Goal: Find specific page/section: Find specific page/section

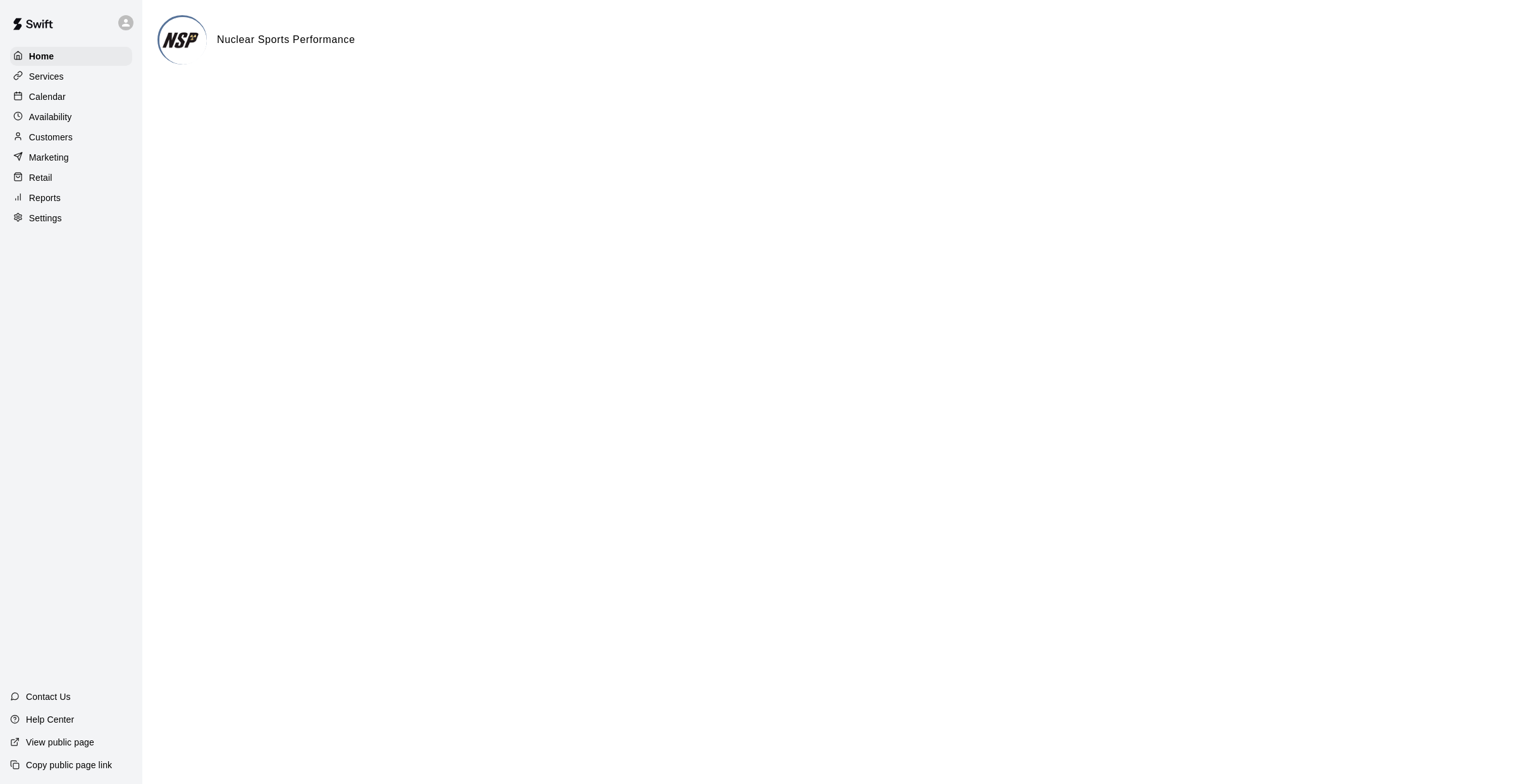
click at [42, 91] on p "Calendar" at bounding box center [47, 97] width 37 height 12
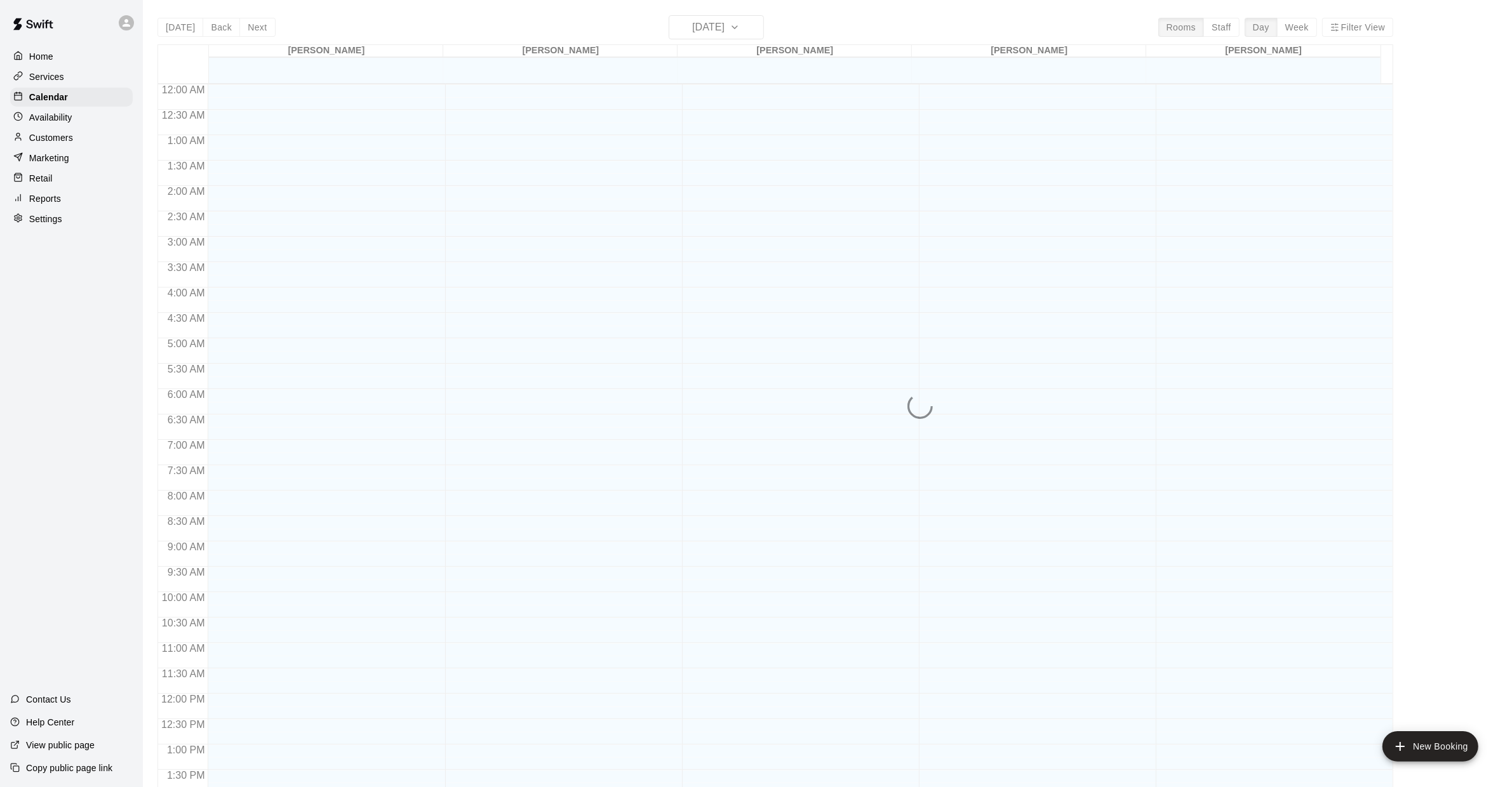
scroll to position [464, 0]
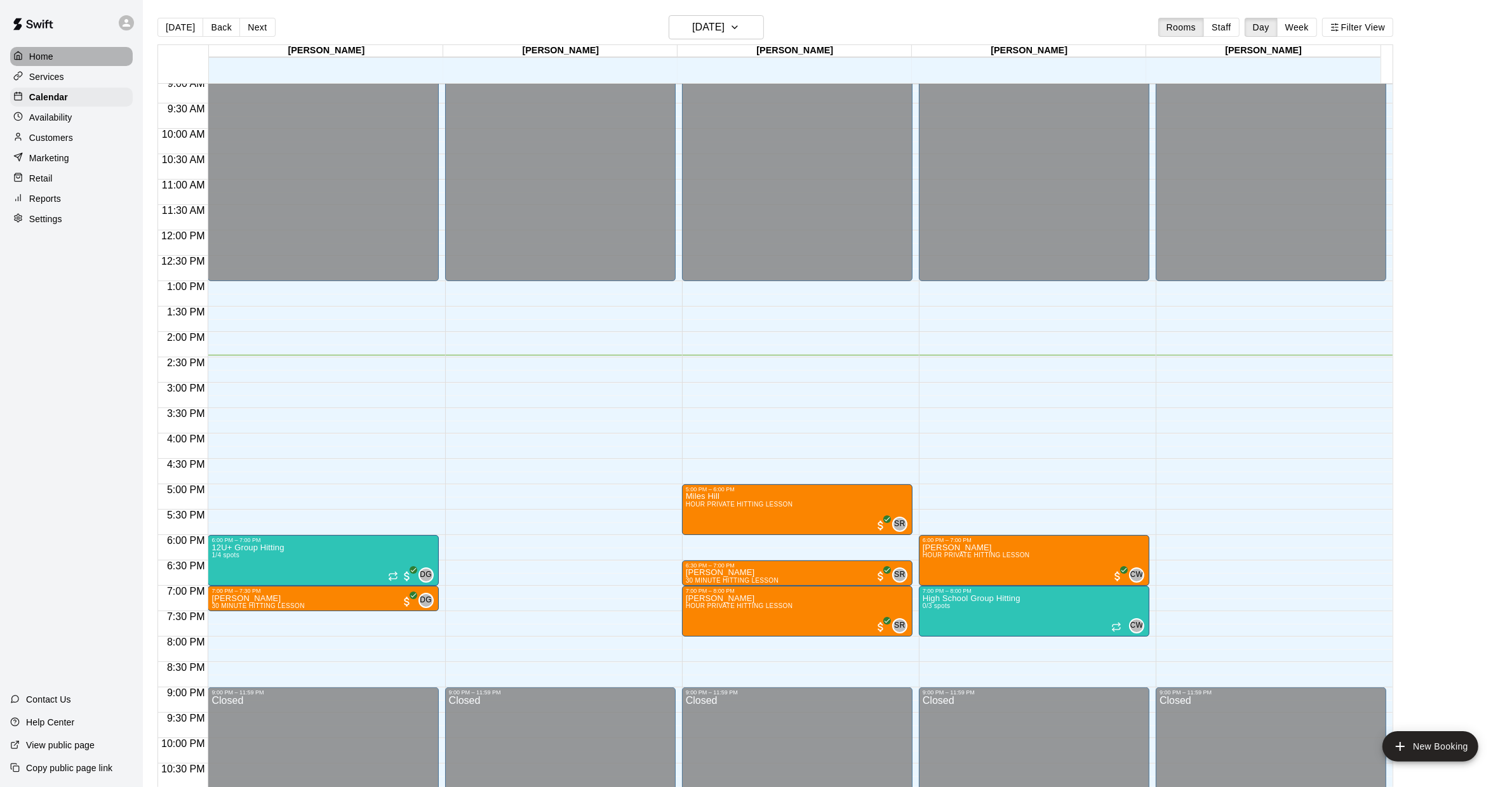
click at [50, 57] on p "Home" at bounding box center [41, 56] width 24 height 13
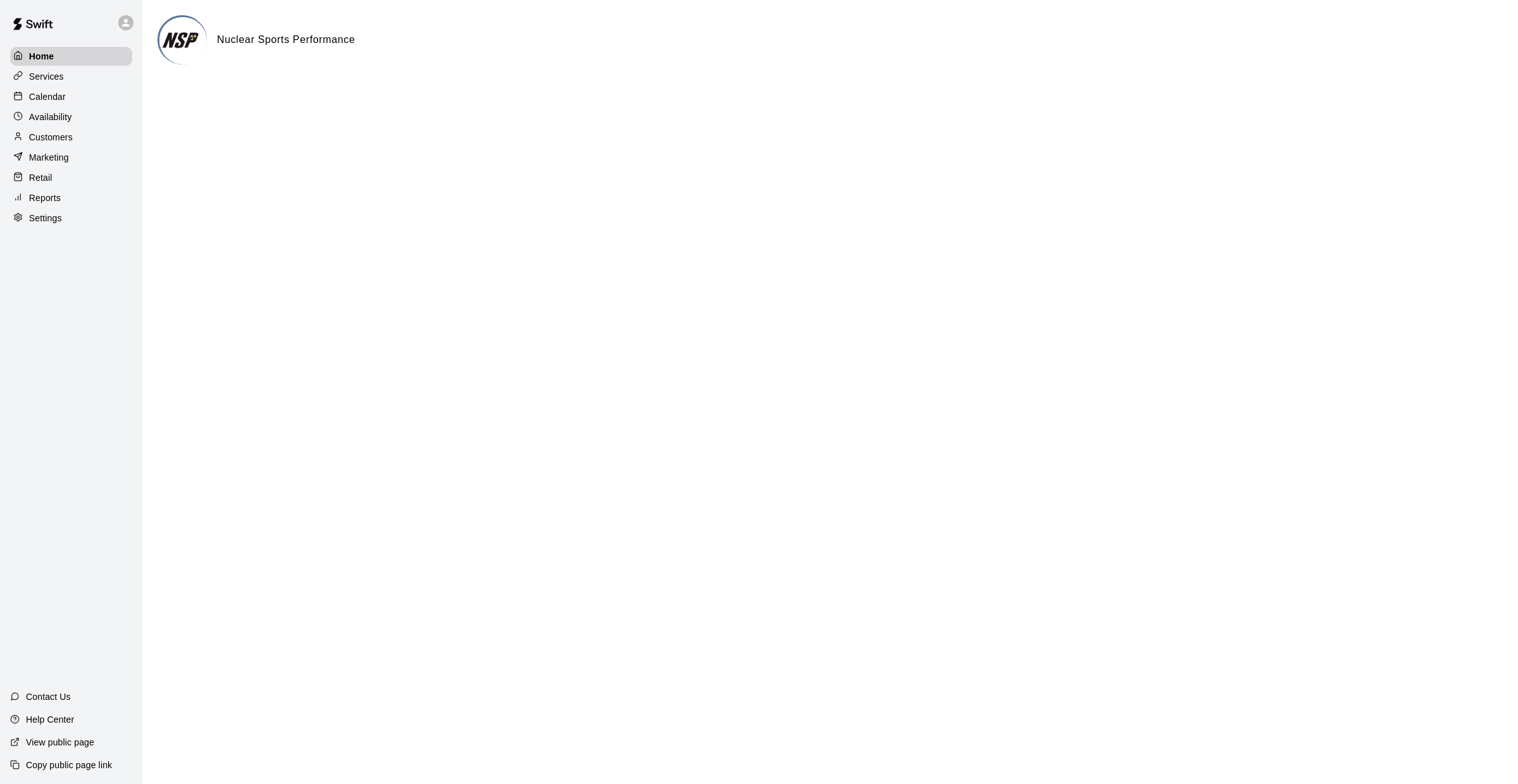
click at [52, 108] on div "Availability" at bounding box center [71, 117] width 122 height 19
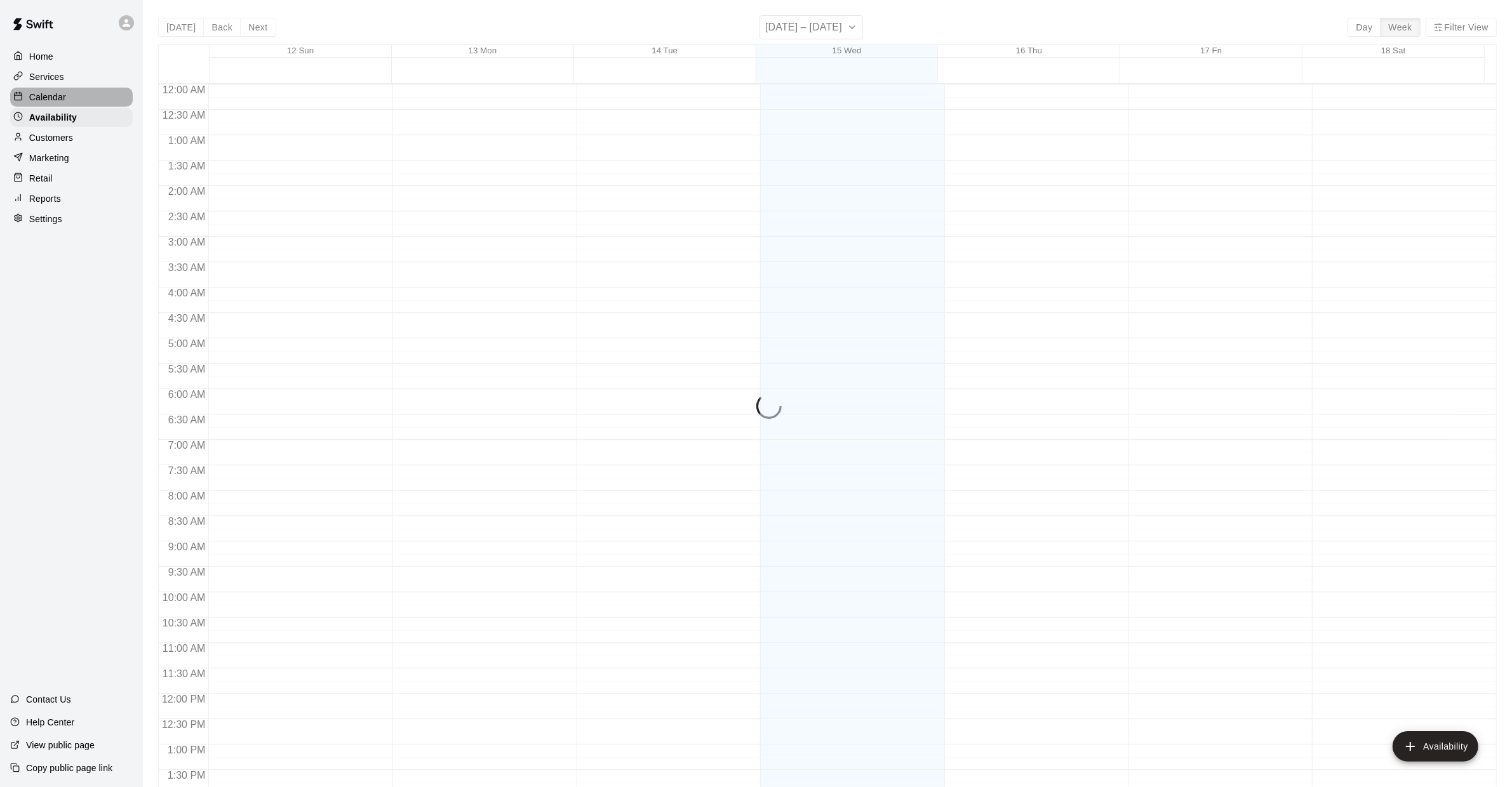
click at [58, 97] on p "Calendar" at bounding box center [48, 97] width 37 height 13
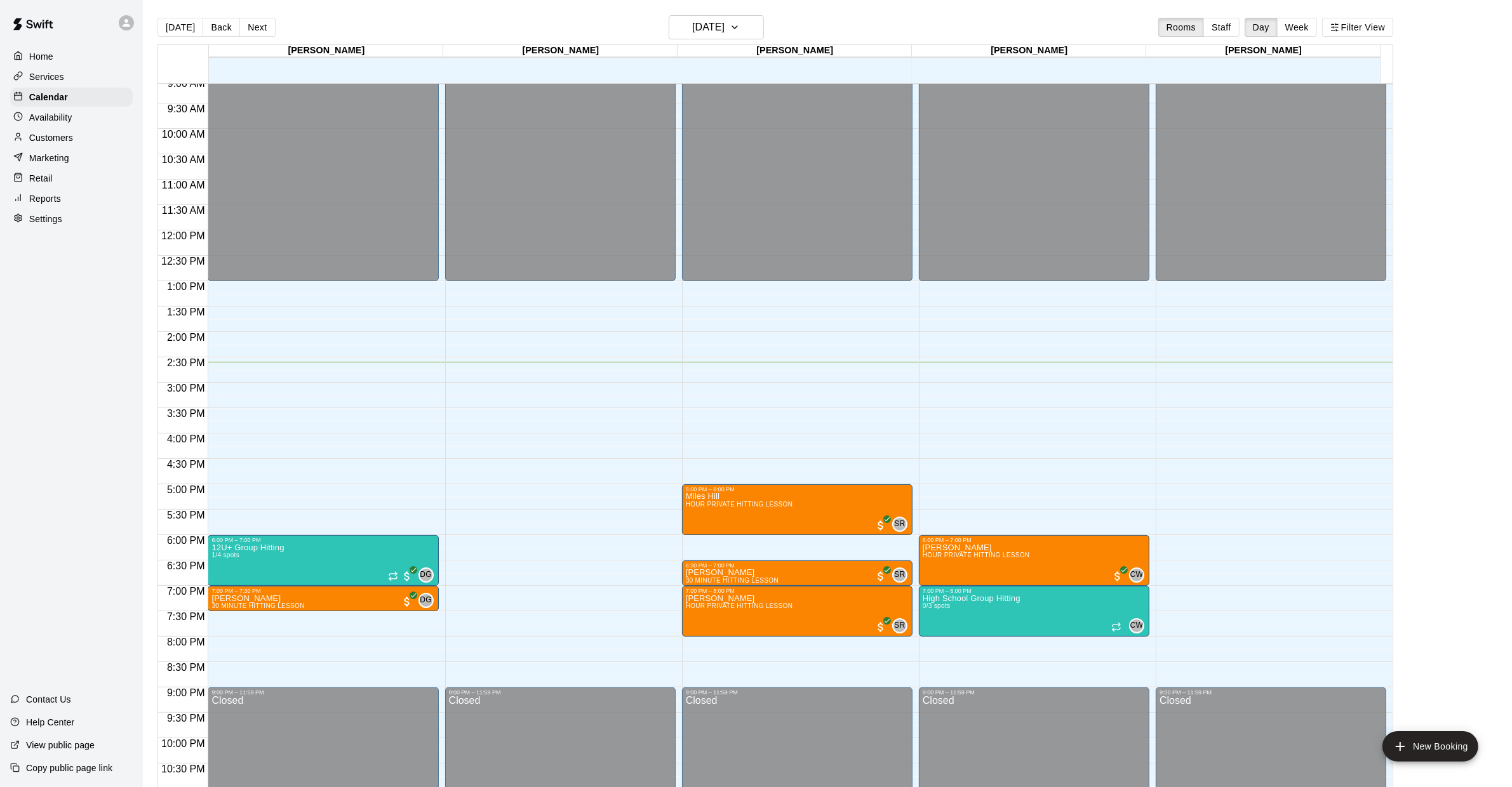
scroll to position [464, 0]
